Goal: Information Seeking & Learning: Learn about a topic

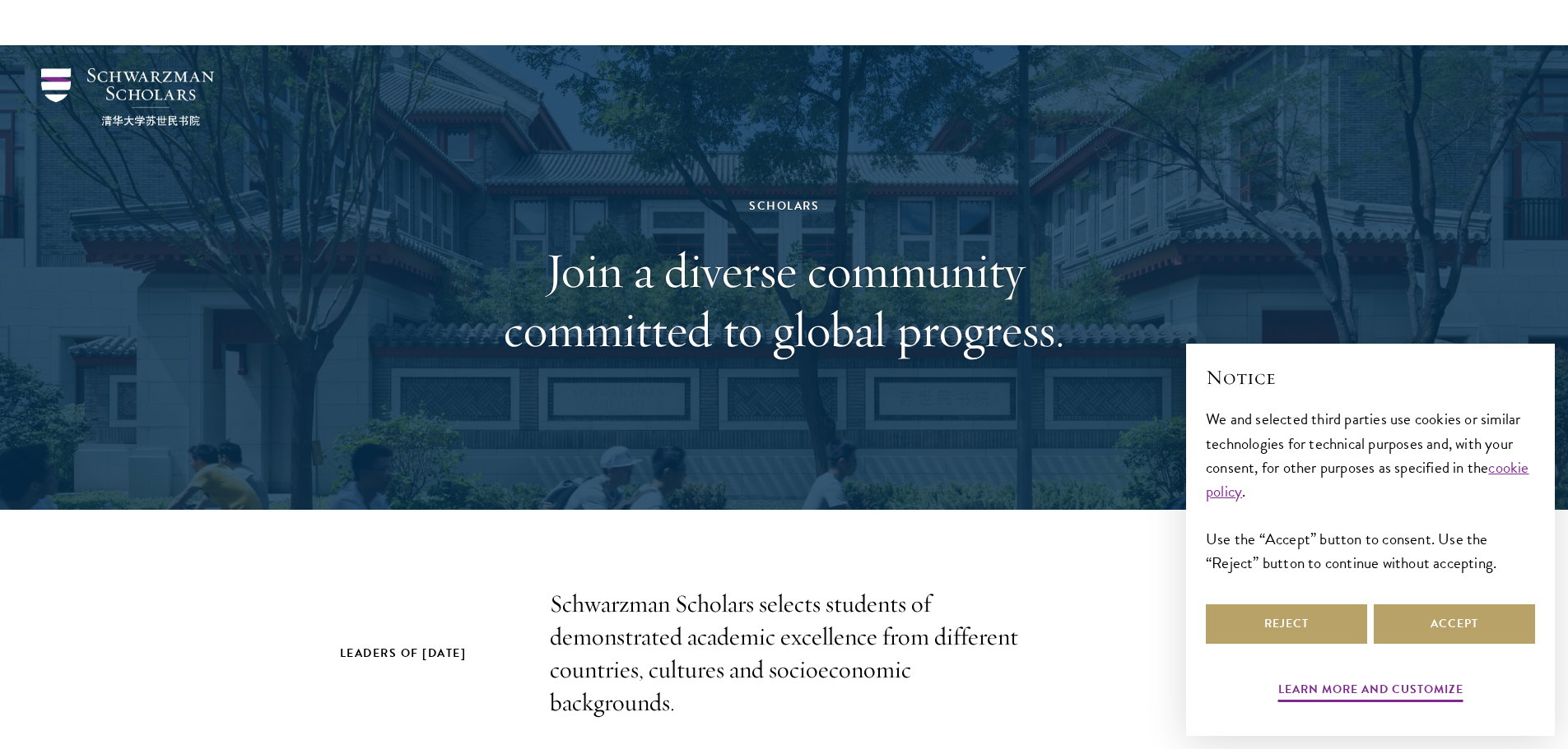
scroll to position [1161, 0]
